Goal: Task Accomplishment & Management: Use online tool/utility

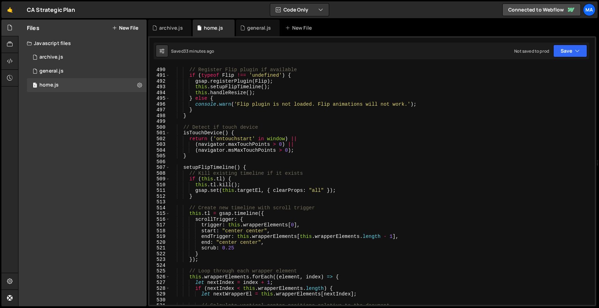
scroll to position [2813, 0]
click at [315, 160] on div "// Register Flip plugin if available if ( typeof Flip !== 'undefined' ) { gsap …" at bounding box center [381, 186] width 422 height 251
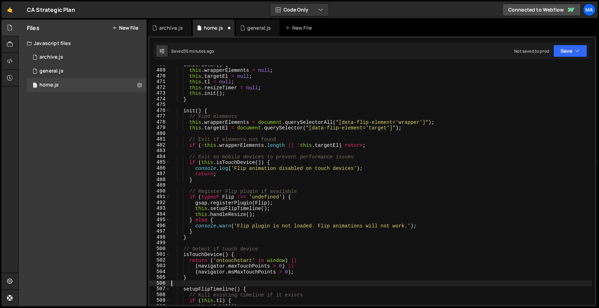
scroll to position [2682, 0]
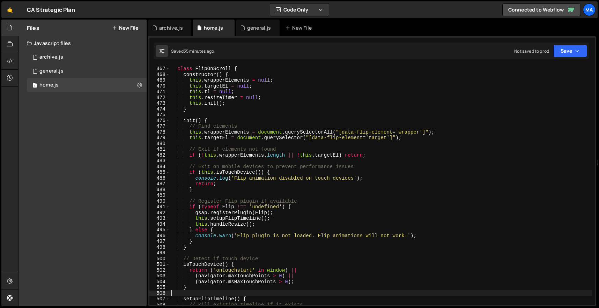
type textarea "})();"
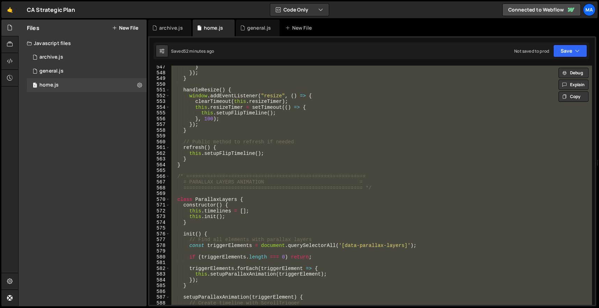
scroll to position [3192, 0]
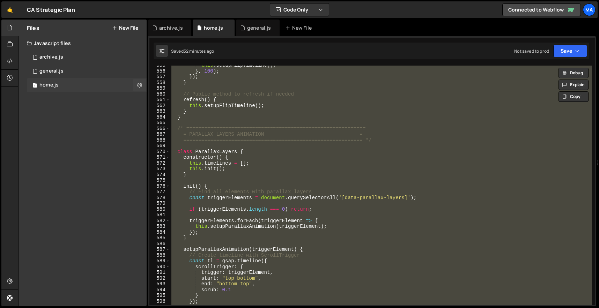
click at [97, 79] on div "1 home.js 0" at bounding box center [87, 85] width 120 height 14
click at [96, 72] on div "1 general.js 0" at bounding box center [87, 71] width 120 height 14
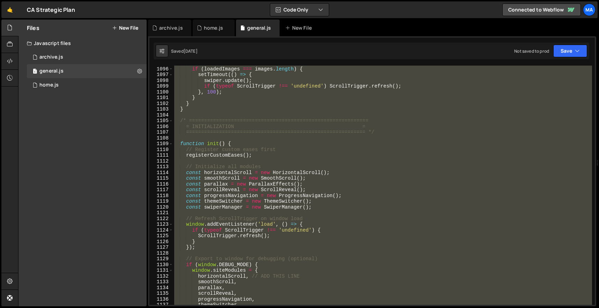
scroll to position [6296, 0]
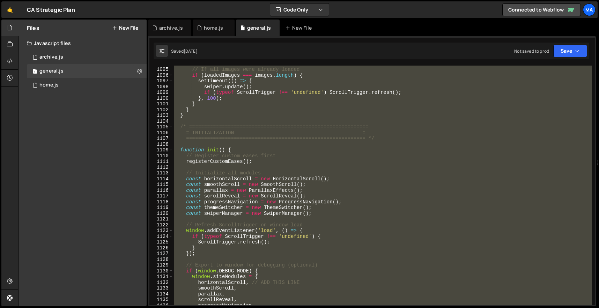
click at [196, 112] on div "// If all images were already loaded if ( loadedImages === images . length ) { …" at bounding box center [382, 185] width 419 height 239
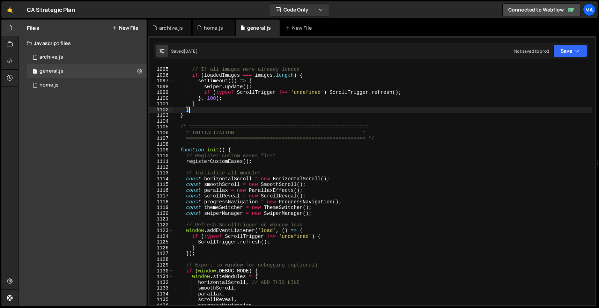
click at [195, 117] on div "// If all images were already loaded if ( loadedImages === images . length ) { …" at bounding box center [382, 186] width 419 height 251
type textarea "}"
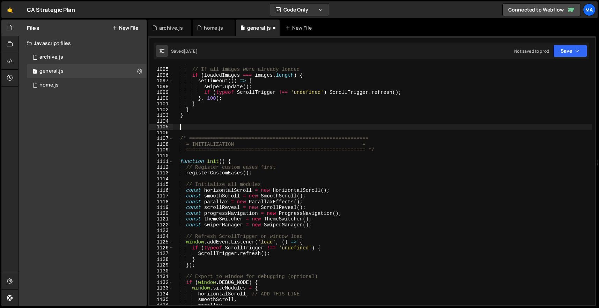
paste textarea "}"
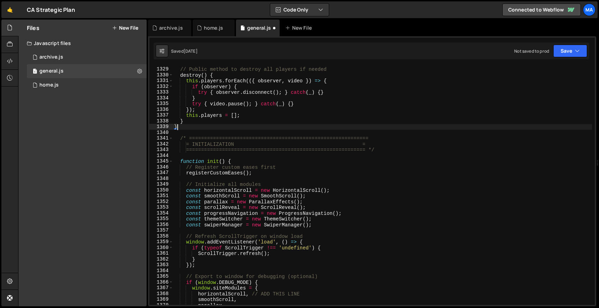
scroll to position [7643, 0]
click at [180, 139] on div "// Public method to destroy all players if needed destroy ( ) { this . players …" at bounding box center [382, 186] width 419 height 251
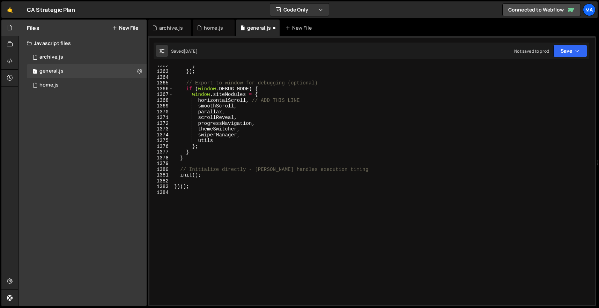
scroll to position [7829, 0]
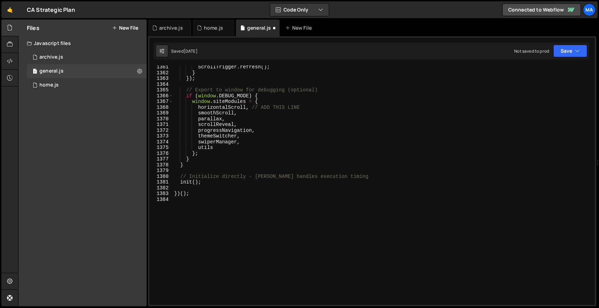
click at [214, 186] on div "ScrollTrigger . refresh ( ) ; } }) ; // Export to window for debugging (optiona…" at bounding box center [382, 189] width 419 height 251
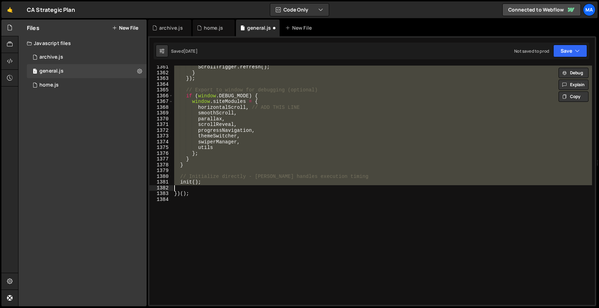
paste textarea "init();"
type textarea "init();"
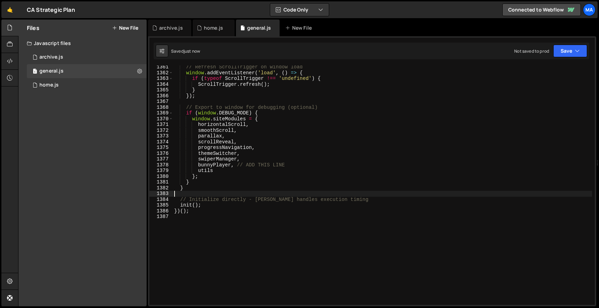
click at [211, 207] on div "// Refresh ScrollTrigger on window load window . addEventListener ( 'load' , ( …" at bounding box center [382, 189] width 419 height 251
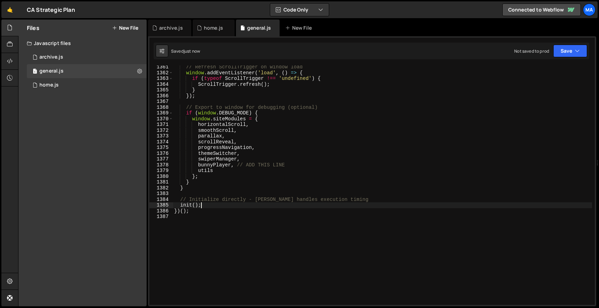
type textarea "init();"
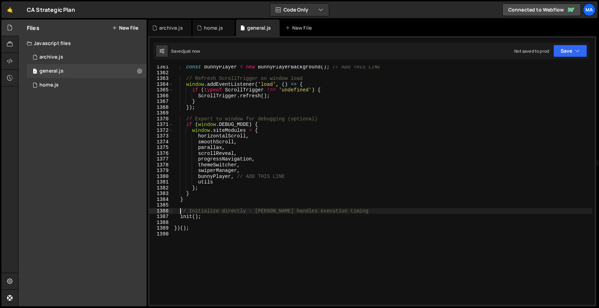
type textarea "// Initialize directly - [PERSON_NAME] handles execution timing"
